Goal: Information Seeking & Learning: Learn about a topic

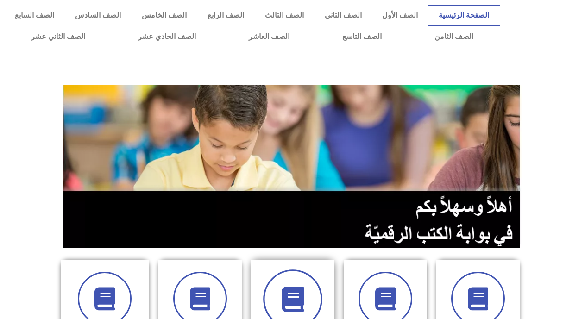
click at [282, 285] on span at bounding box center [292, 298] width 59 height 59
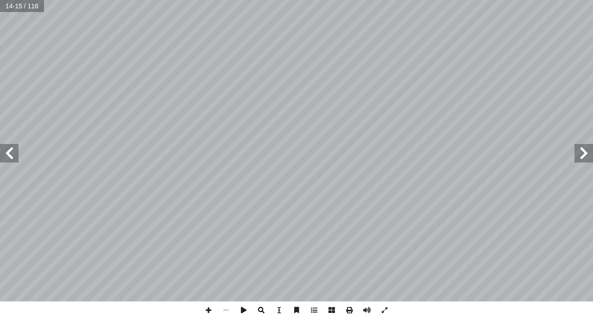
click at [253, 307] on span at bounding box center [261, 310] width 18 height 18
drag, startPoint x: 0, startPoint y: 0, endPoint x: 253, endPoint y: 307, distance: 398.3
click at [253, 307] on span at bounding box center [261, 310] width 18 height 18
click at [209, 309] on span at bounding box center [209, 310] width 18 height 18
click at [209, 308] on span at bounding box center [209, 310] width 18 height 18
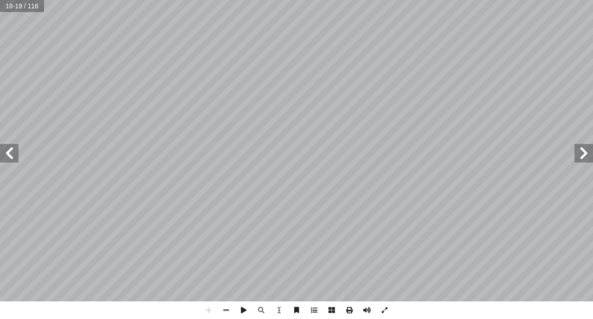
click at [5, 146] on span at bounding box center [9, 153] width 19 height 19
click at [589, 156] on span at bounding box center [583, 153] width 19 height 19
